Goal: Find specific page/section: Find specific page/section

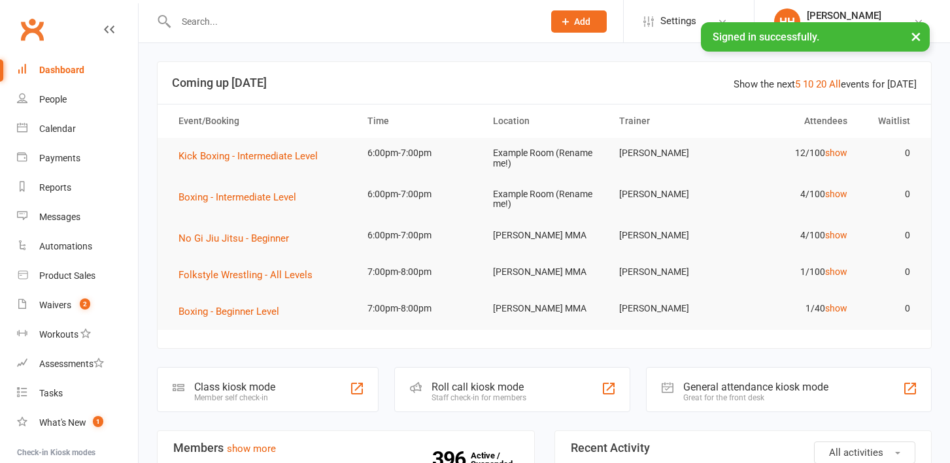
click at [210, 25] on input "text" at bounding box center [353, 21] width 362 height 18
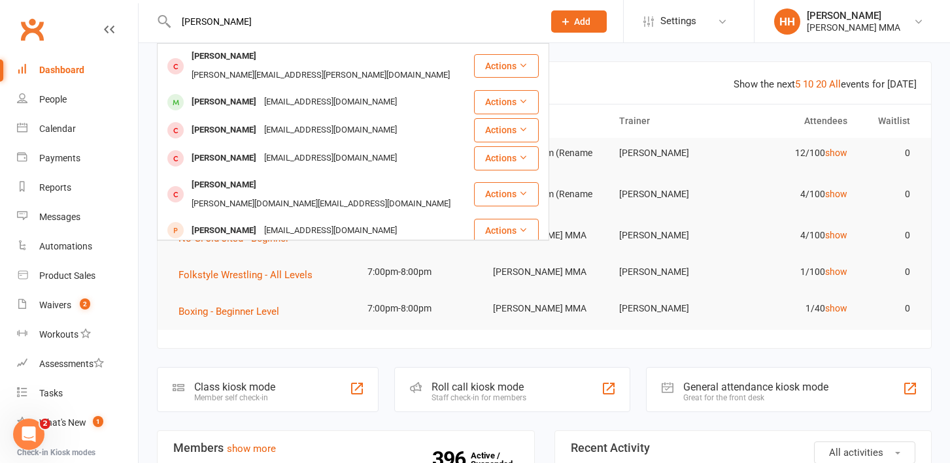
type input "samuel"
click at [90, 73] on link "Dashboard" at bounding box center [77, 70] width 121 height 29
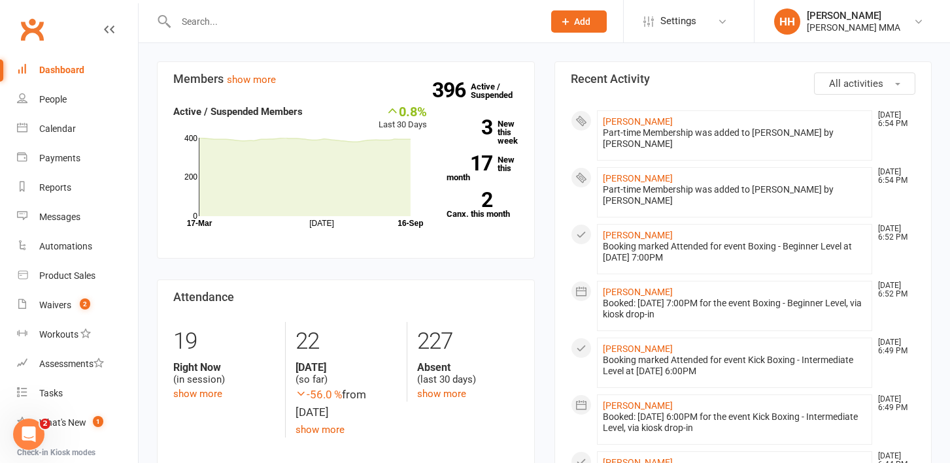
scroll to position [429, 0]
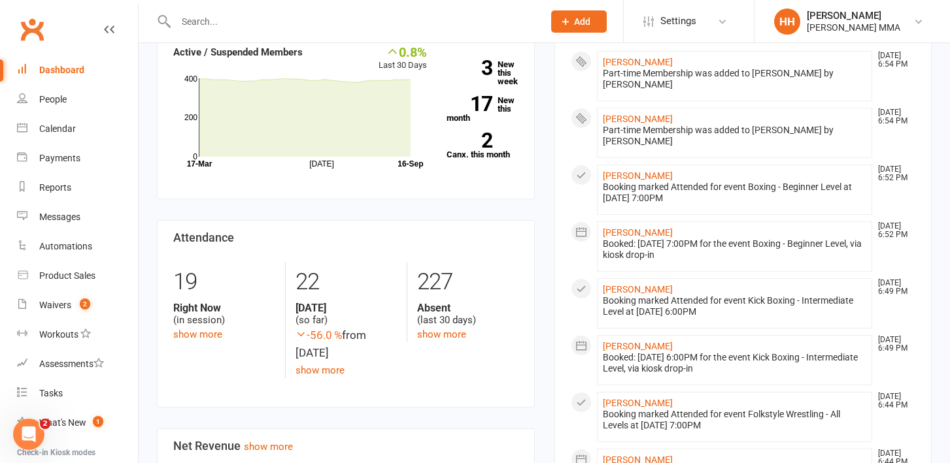
click at [643, 108] on li "Thomas Lowe Sep 16, 6:54 PM Part-time Membership was added to Thomas Lowe by Ho…" at bounding box center [735, 133] width 276 height 50
click at [644, 114] on link "Thomas Lowe" at bounding box center [638, 119] width 70 height 10
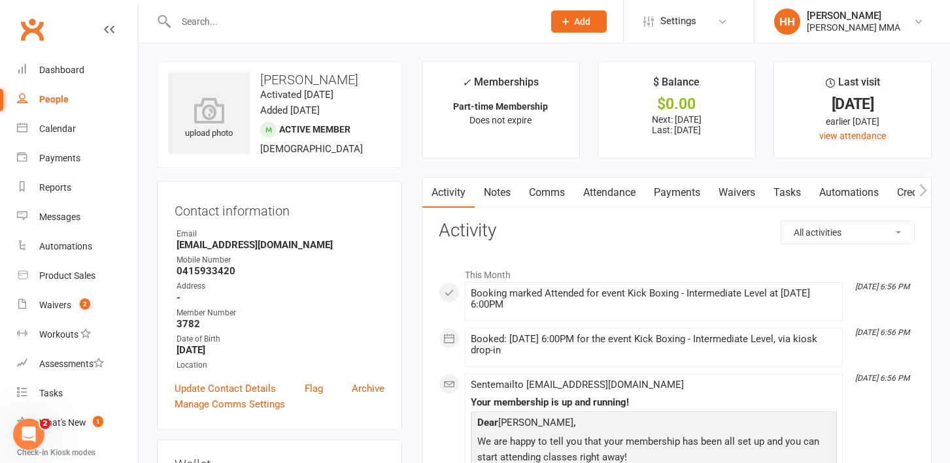
click at [691, 193] on link "Payments" at bounding box center [676, 193] width 65 height 30
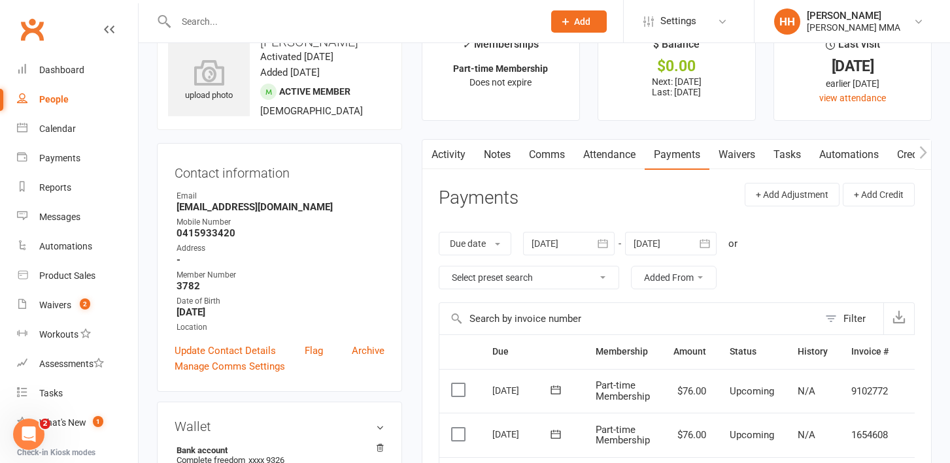
scroll to position [0, 45]
click at [571, 159] on link "Attendance" at bounding box center [568, 155] width 71 height 30
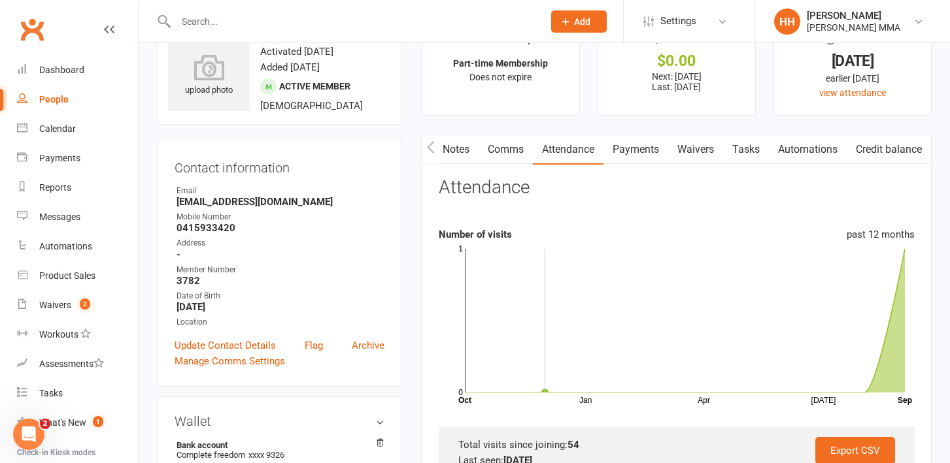
scroll to position [23, 0]
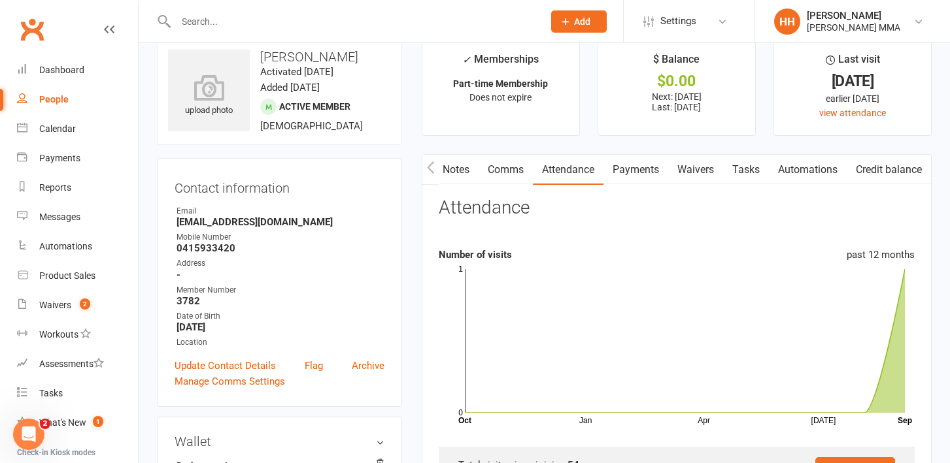
click at [690, 171] on link "Waivers" at bounding box center [695, 170] width 55 height 30
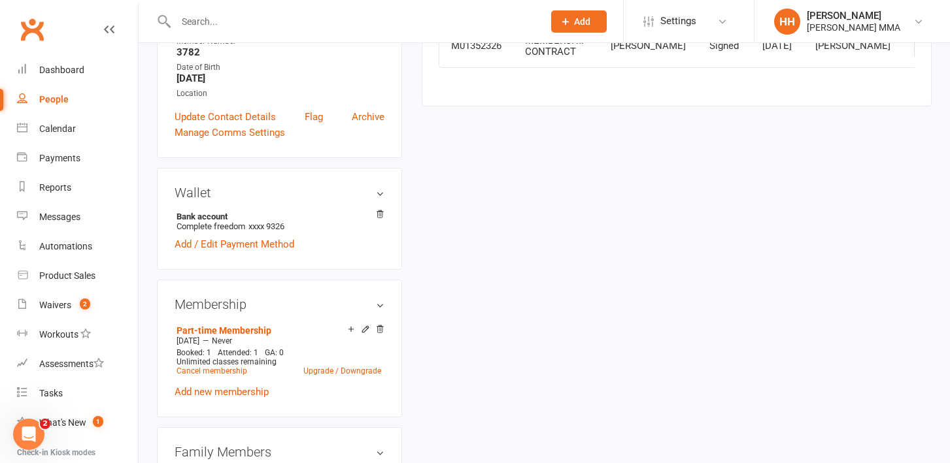
scroll to position [121, 0]
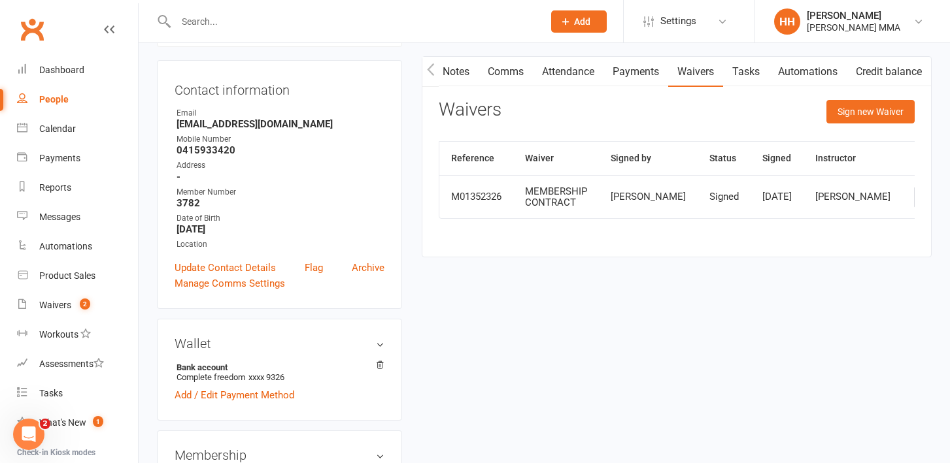
click at [454, 73] on link "Notes" at bounding box center [455, 72] width 45 height 30
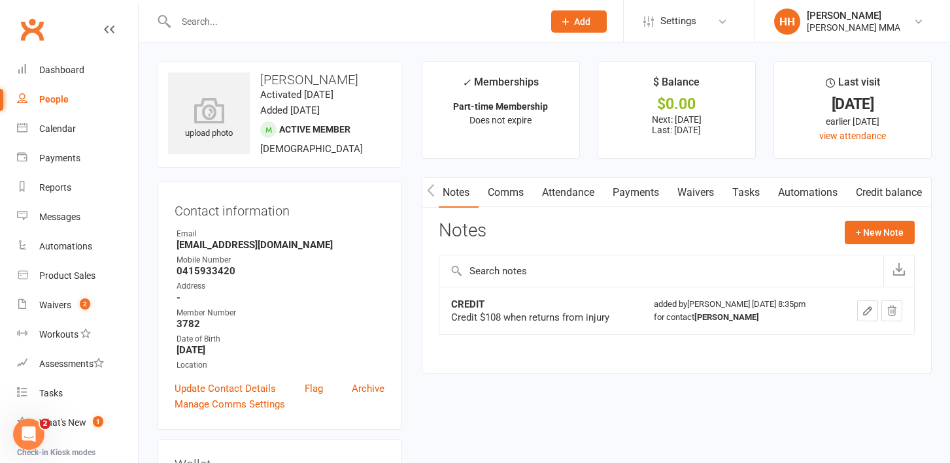
click at [628, 187] on link "Payments" at bounding box center [635, 193] width 65 height 30
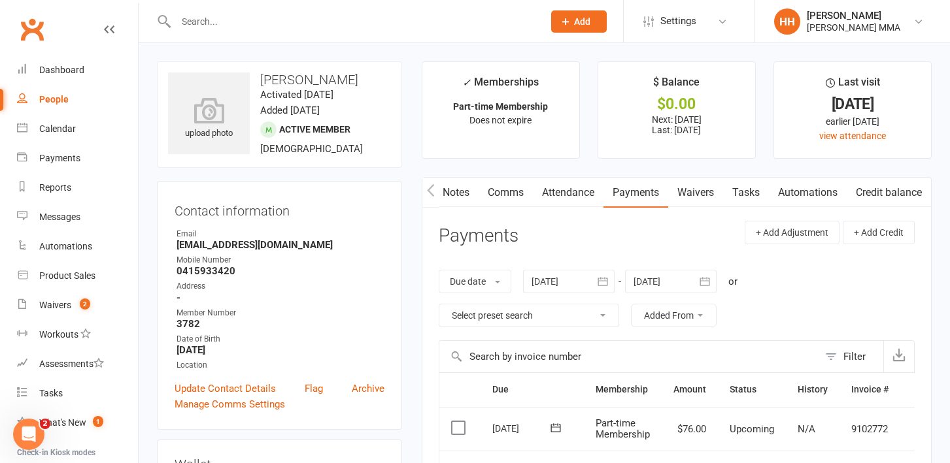
scroll to position [175, 0]
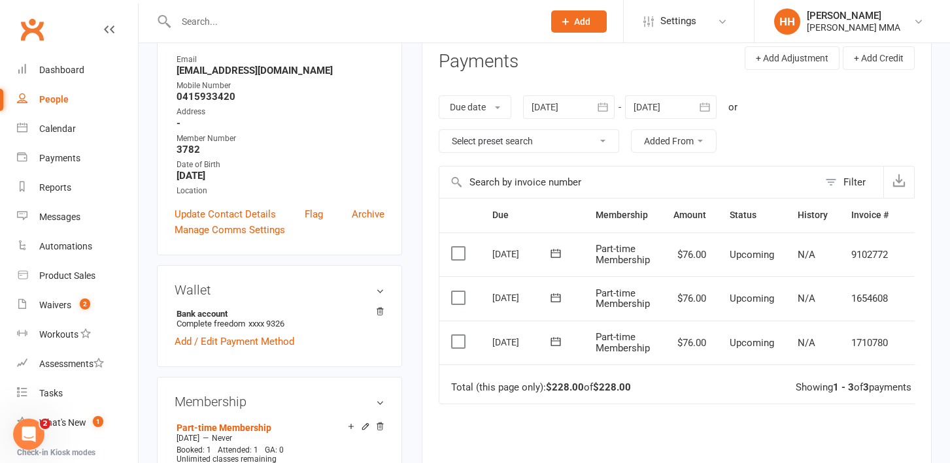
click at [663, 440] on div "Due Contact Membership Amount Status History Invoice # Select this 14 Oct 2025 …" at bounding box center [677, 385] width 476 height 375
click at [669, 441] on div "Due Contact Membership Amount Status History Invoice # Select this 14 Oct 2025 …" at bounding box center [677, 385] width 476 height 375
click at [680, 428] on div "Due Contact Membership Amount Status History Invoice # Select this 14 Oct 2025 …" at bounding box center [677, 385] width 476 height 375
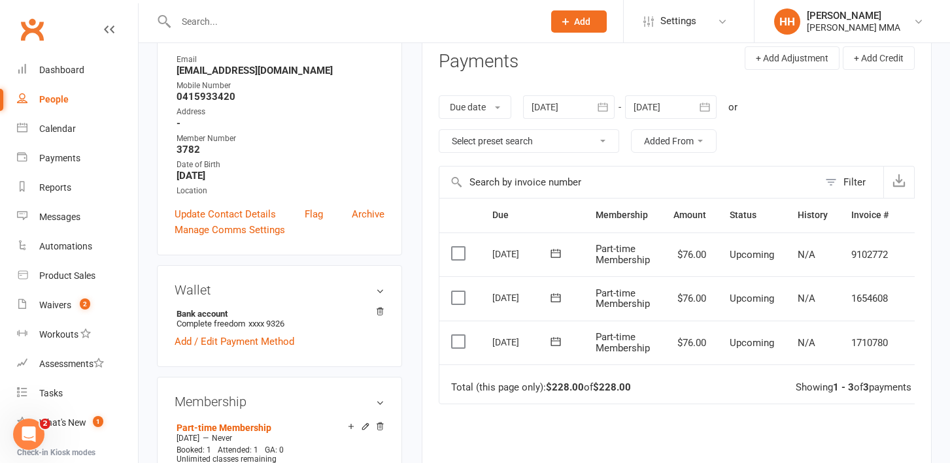
click at [679, 427] on div "Due Contact Membership Amount Status History Invoice # Select this 14 Oct 2025 …" at bounding box center [677, 385] width 476 height 375
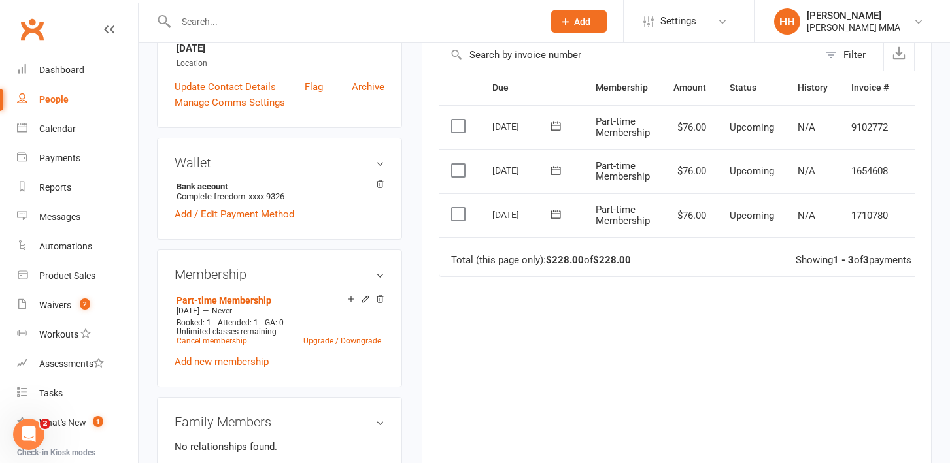
scroll to position [0, 0]
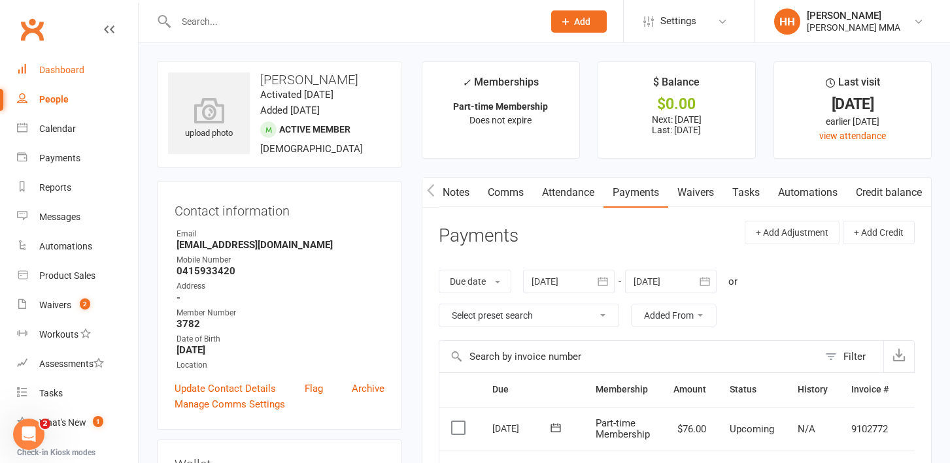
click at [59, 64] on link "Dashboard" at bounding box center [77, 70] width 121 height 29
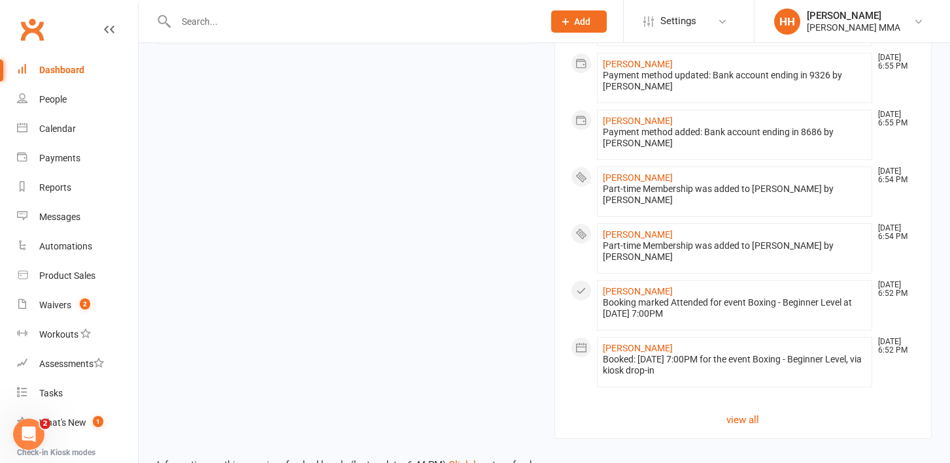
scroll to position [1275, 0]
click at [756, 413] on link "view all" at bounding box center [743, 421] width 345 height 16
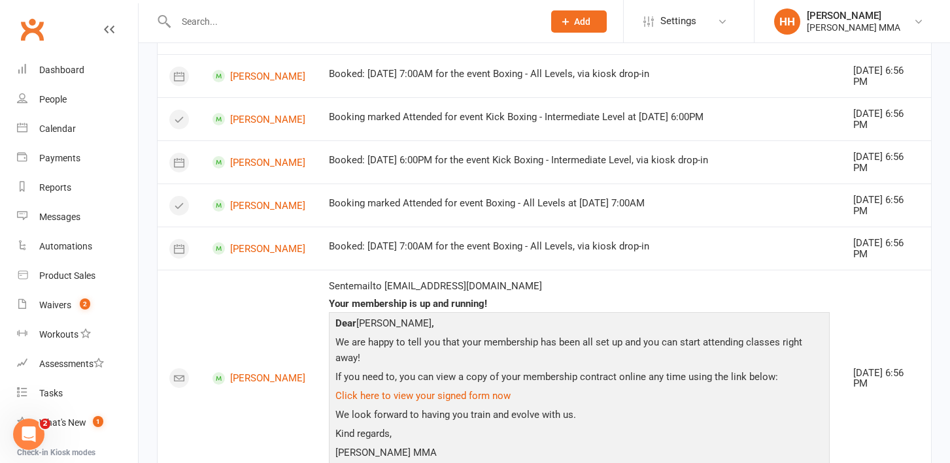
scroll to position [409, 0]
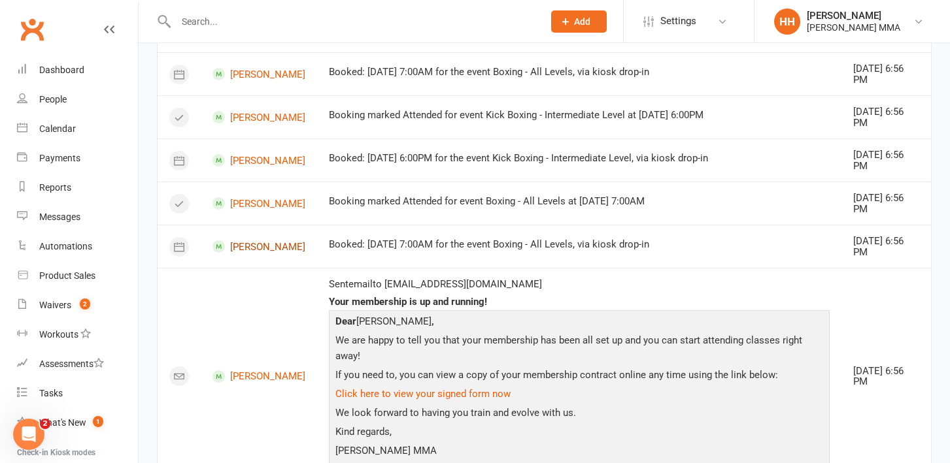
click at [253, 244] on link "Nick Lowe" at bounding box center [258, 247] width 93 height 12
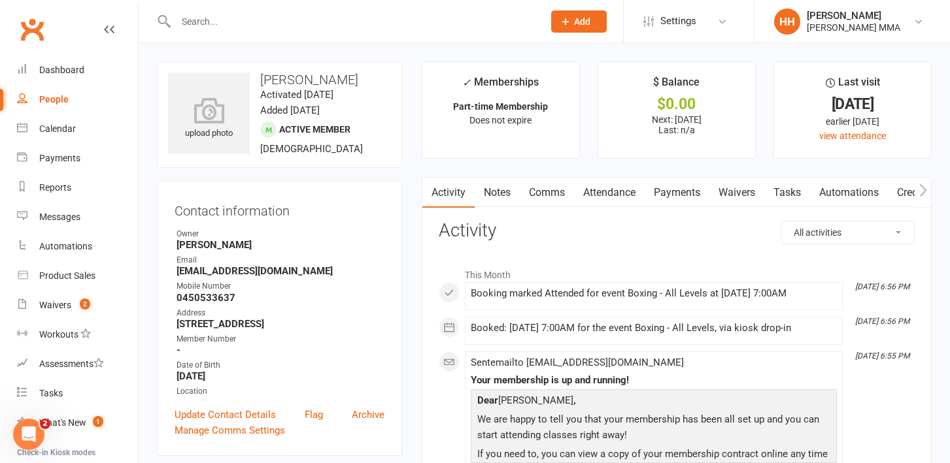
click at [744, 193] on link "Waivers" at bounding box center [736, 193] width 55 height 30
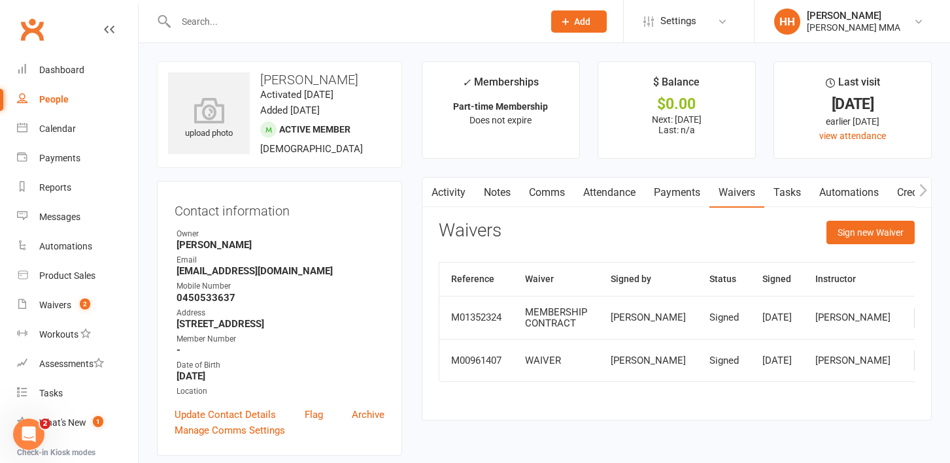
click at [680, 195] on link "Payments" at bounding box center [676, 193] width 65 height 30
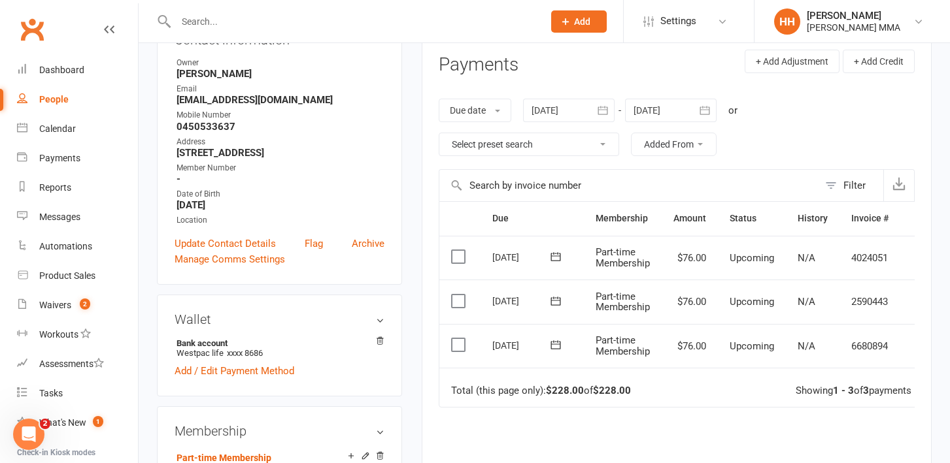
scroll to position [188, 0]
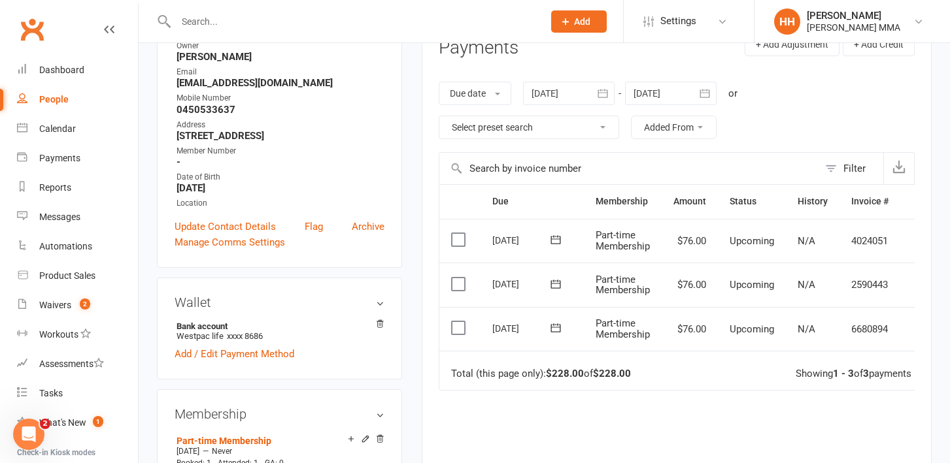
click at [653, 399] on div "Due Contact Membership Amount Status History Invoice # Select this 14 Oct 2025 …" at bounding box center [677, 371] width 476 height 375
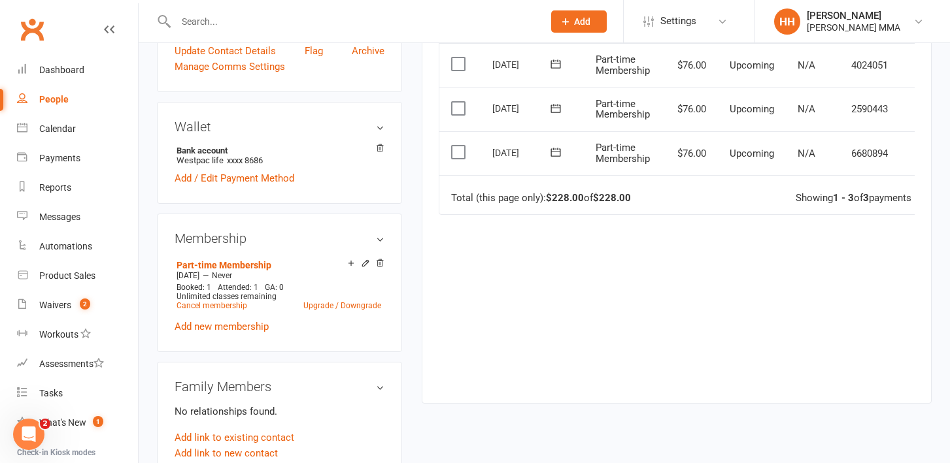
scroll to position [0, 0]
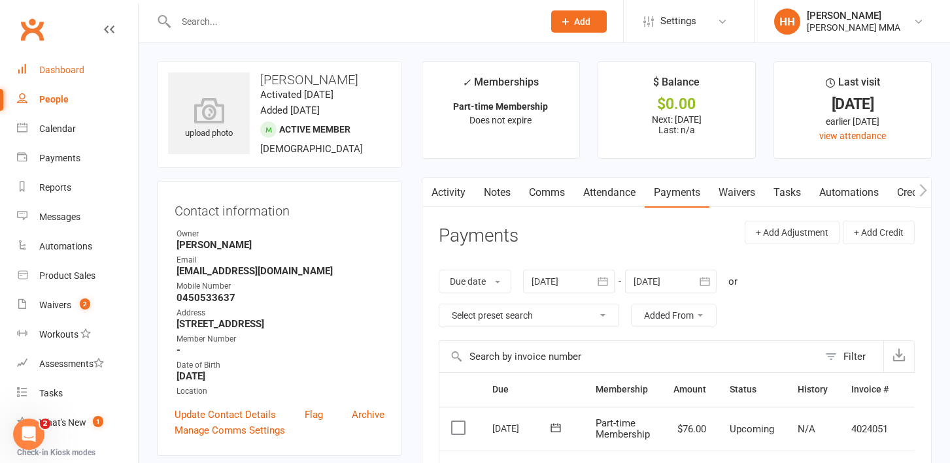
click at [71, 71] on div "Dashboard" at bounding box center [61, 70] width 45 height 10
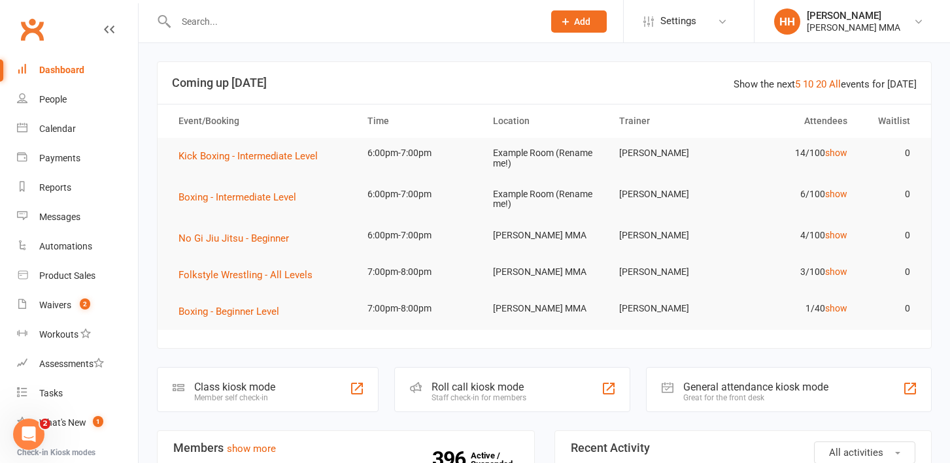
click at [574, 67] on header "Show the next 5 10 20 All events for today Coming up Today" at bounding box center [544, 83] width 773 height 42
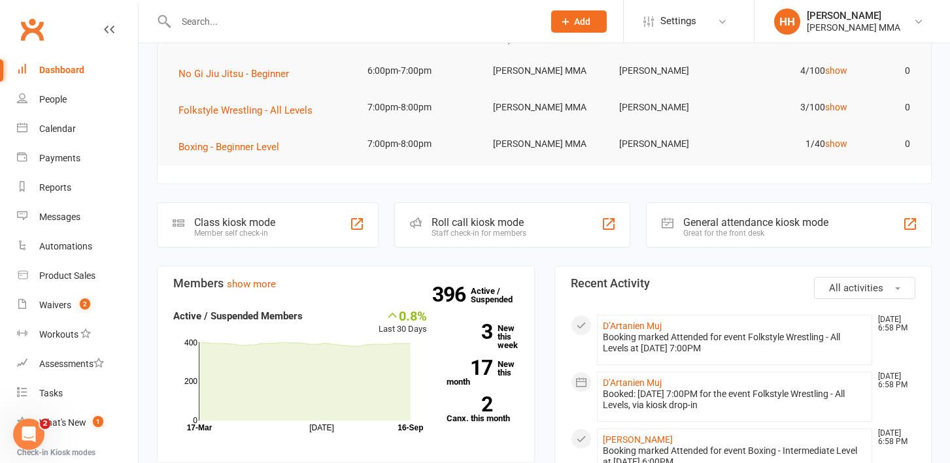
scroll to position [165, 0]
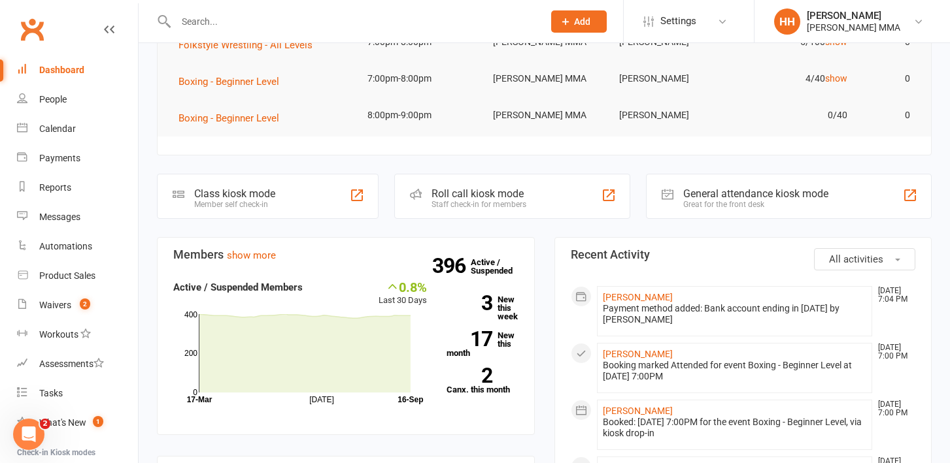
scroll to position [100, 0]
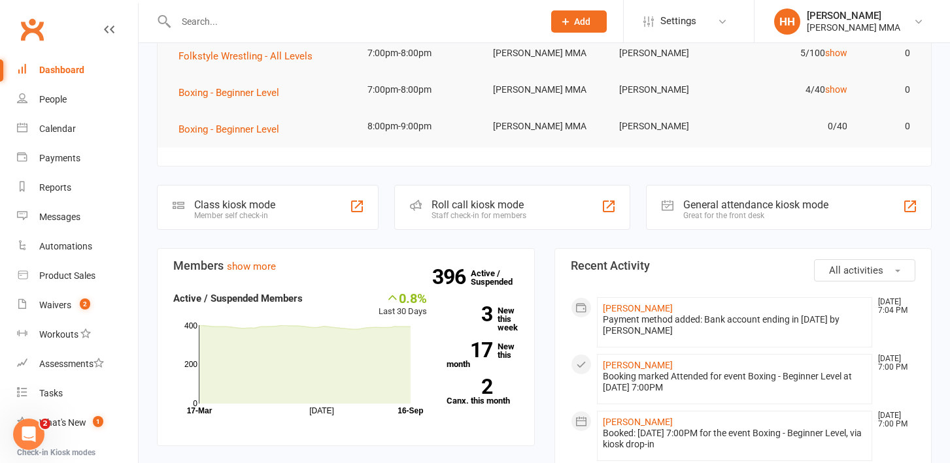
click at [278, 22] on input "text" at bounding box center [353, 21] width 362 height 18
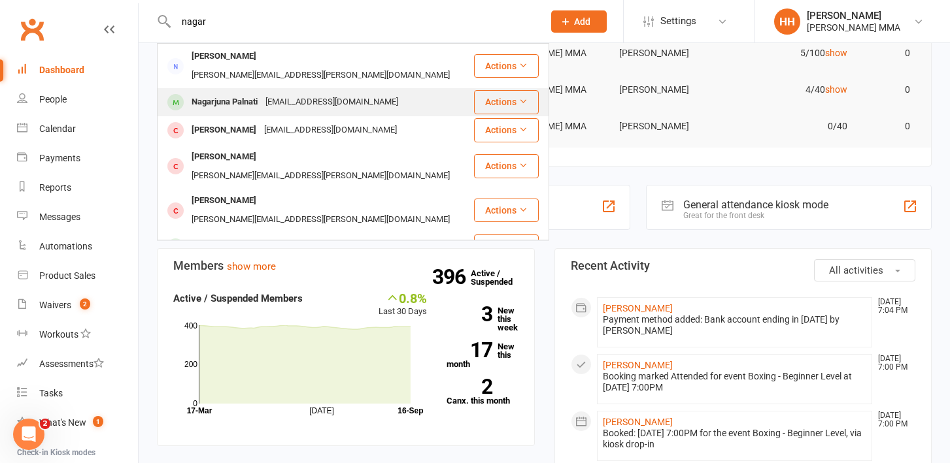
type input "nagar"
click at [371, 89] on div "Nagarjuna Palnati [EMAIL_ADDRESS][DOMAIN_NAME]" at bounding box center [315, 102] width 314 height 27
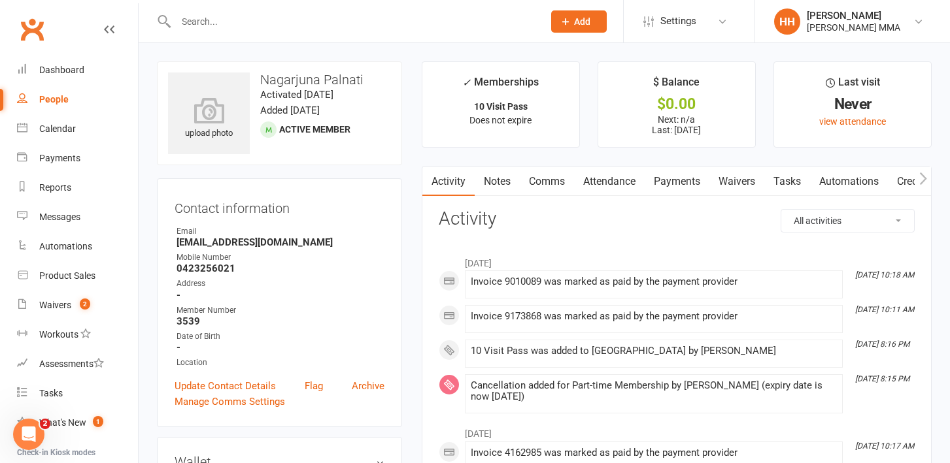
click at [281, 17] on input "text" at bounding box center [353, 21] width 362 height 18
click at [90, 65] on link "Dashboard" at bounding box center [77, 70] width 121 height 29
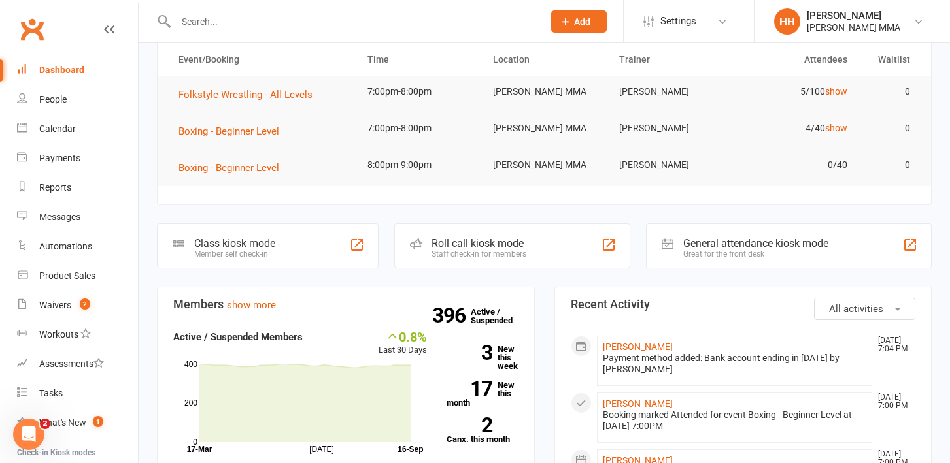
scroll to position [81, 0]
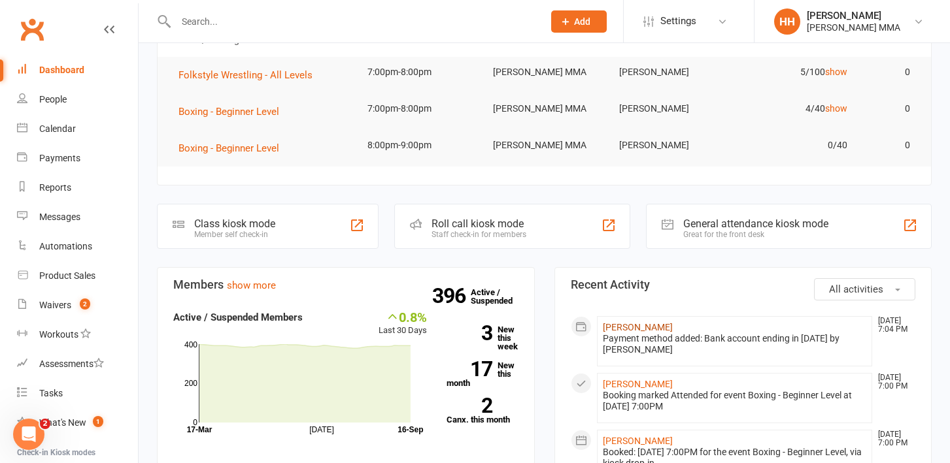
click at [667, 327] on link "[PERSON_NAME]" at bounding box center [638, 327] width 70 height 10
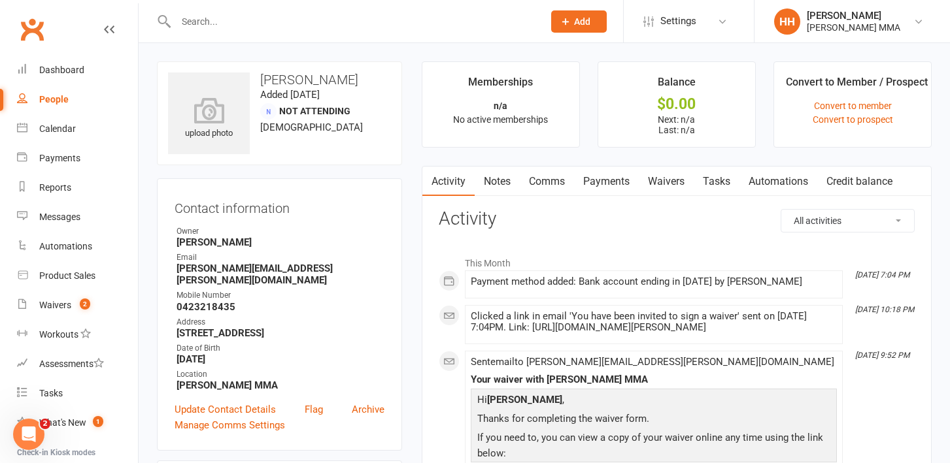
click at [195, 22] on input "text" at bounding box center [353, 21] width 362 height 18
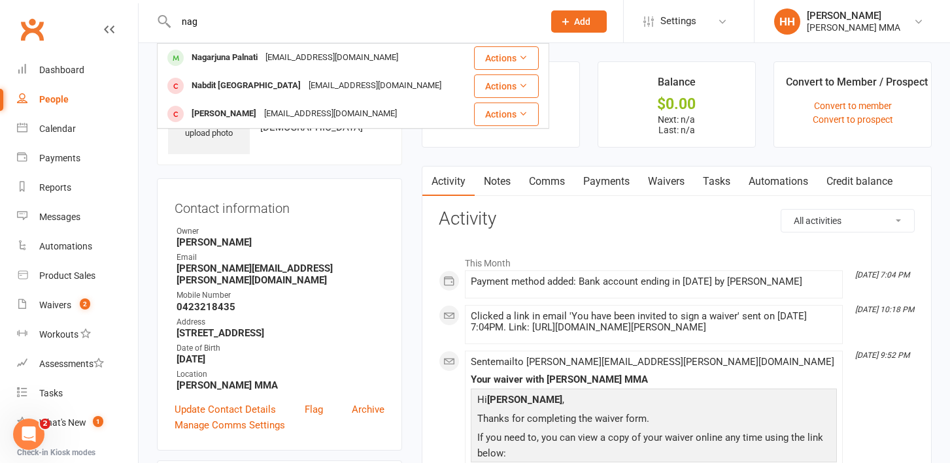
type input "naga"
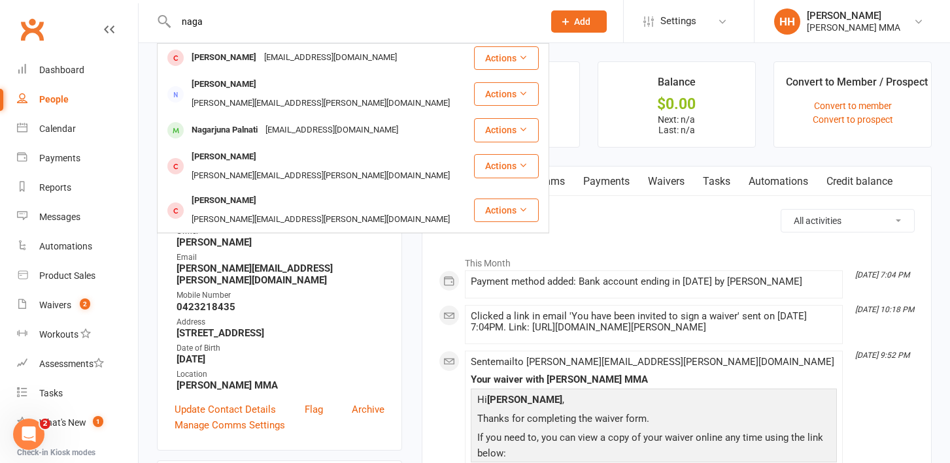
click at [192, 18] on input "naga" at bounding box center [353, 21] width 362 height 18
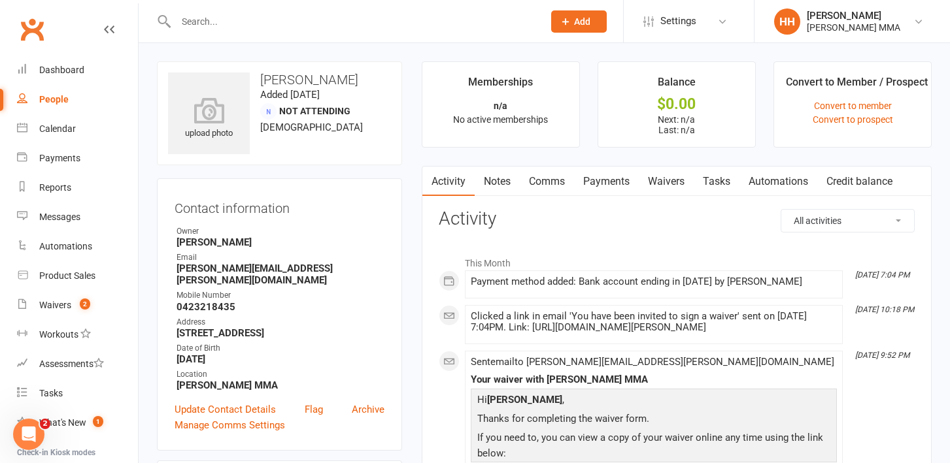
scroll to position [14, 0]
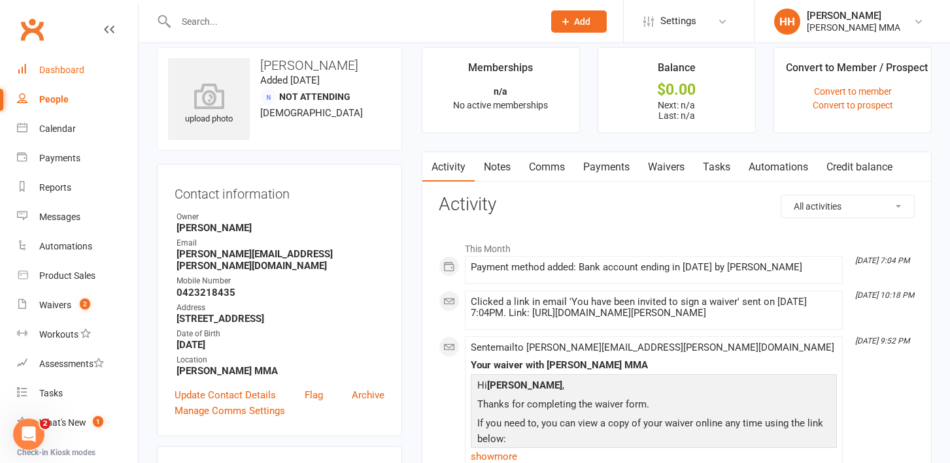
click at [81, 63] on link "Dashboard" at bounding box center [77, 70] width 121 height 29
